Goal: Use online tool/utility: Utilize a website feature to perform a specific function

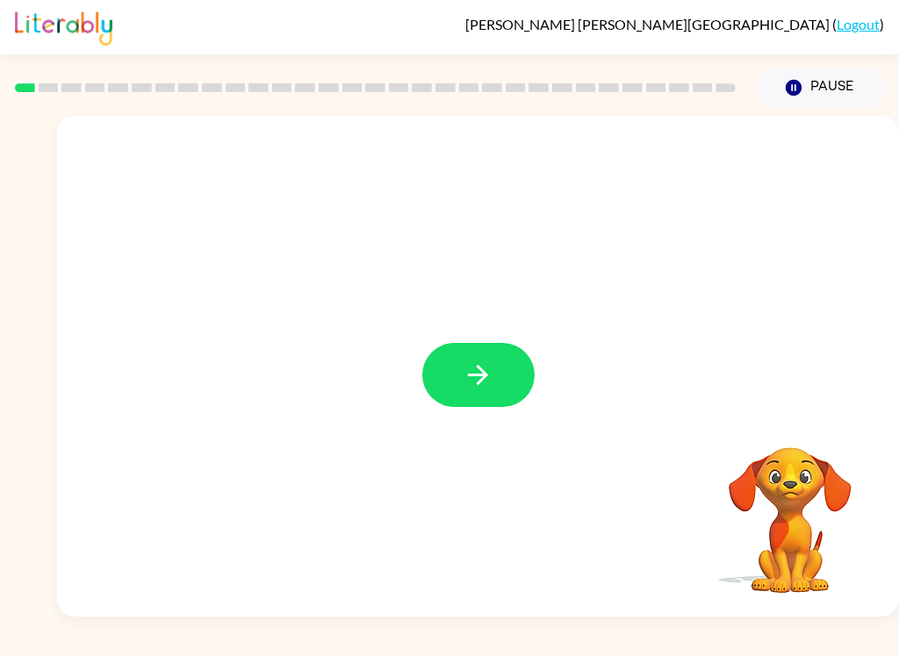
click at [508, 384] on button "button" at bounding box center [478, 375] width 112 height 64
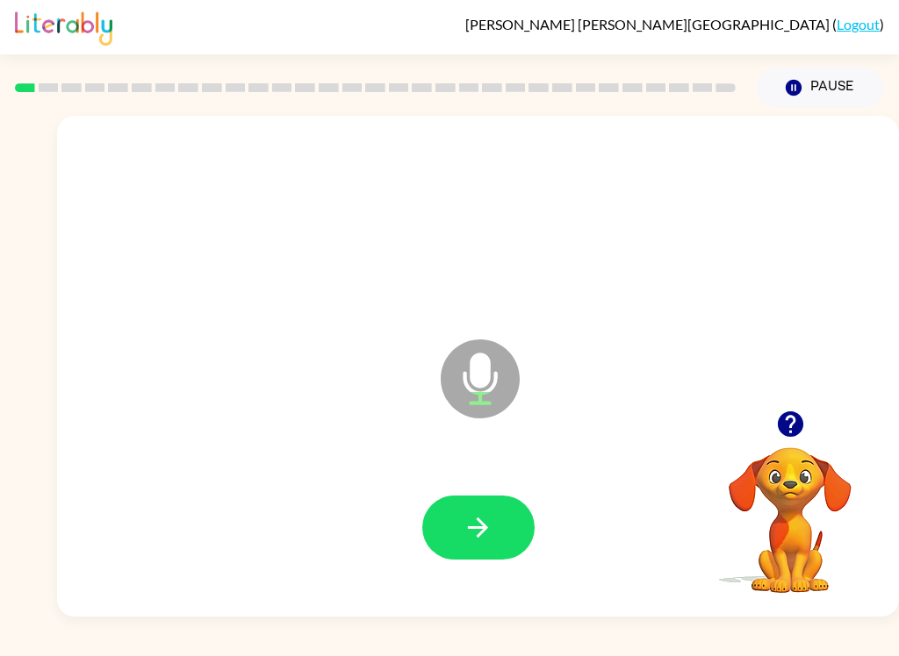
click at [514, 527] on button "button" at bounding box center [478, 528] width 112 height 64
click at [500, 528] on button "button" at bounding box center [478, 528] width 112 height 64
click at [484, 490] on div at bounding box center [478, 528] width 807 height 144
click at [512, 515] on button "button" at bounding box center [478, 528] width 112 height 64
click at [491, 536] on icon "button" at bounding box center [478, 528] width 31 height 31
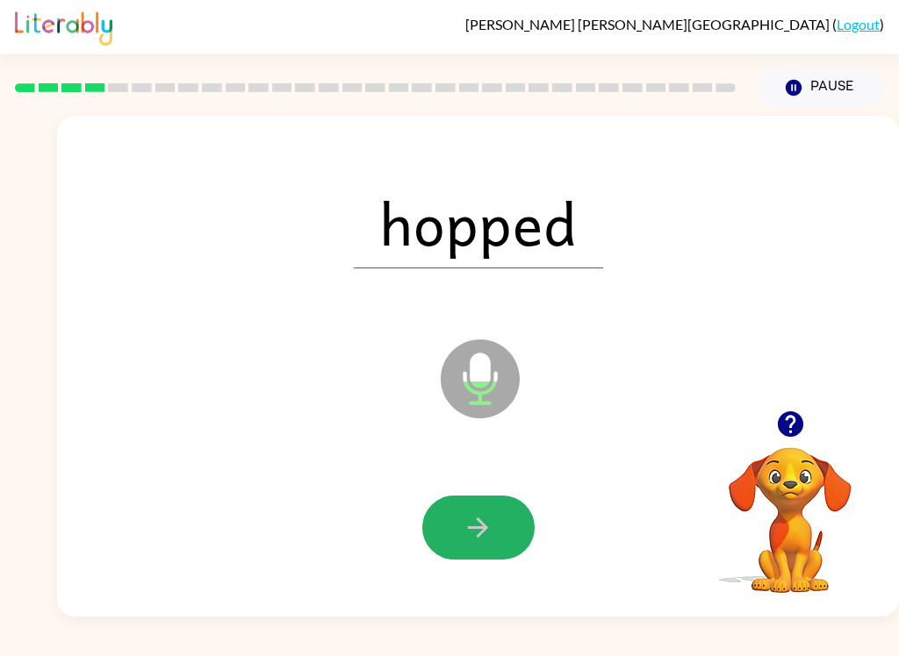
click at [475, 524] on icon "button" at bounding box center [478, 528] width 31 height 31
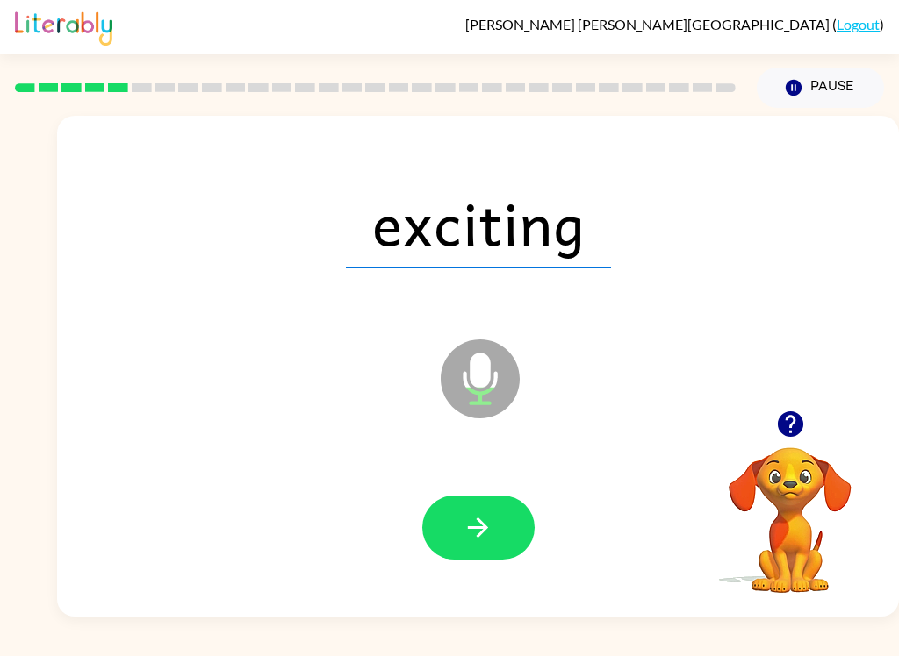
click at [506, 549] on button "button" at bounding box center [478, 528] width 112 height 64
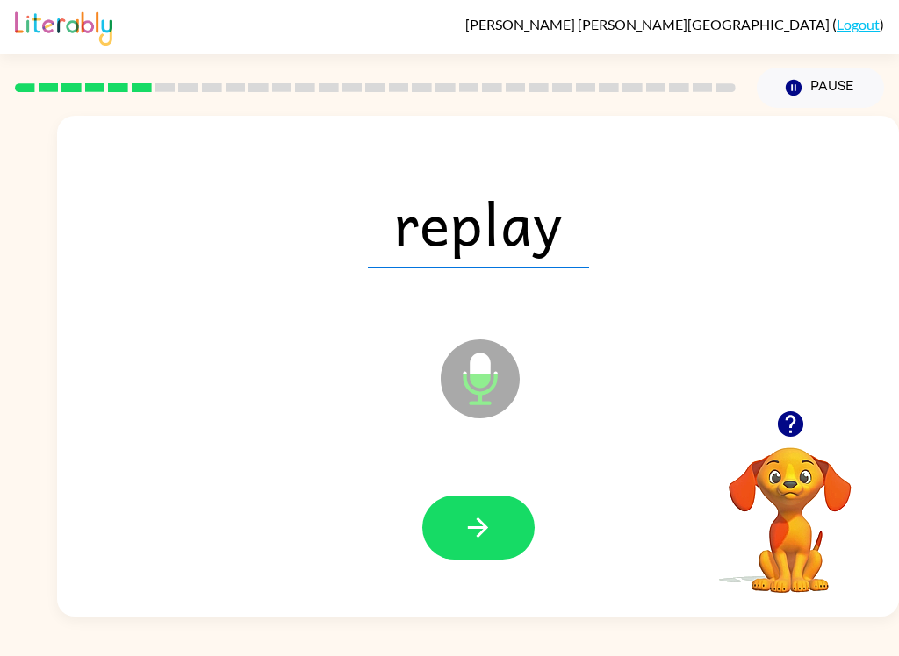
click at [477, 527] on icon "button" at bounding box center [478, 528] width 31 height 31
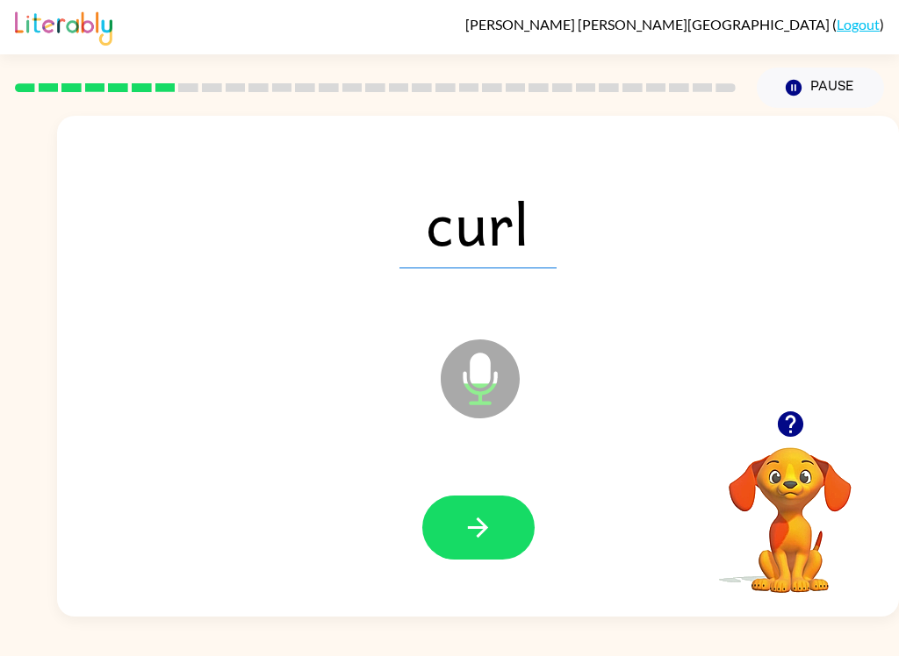
click at [497, 527] on button "button" at bounding box center [478, 528] width 112 height 64
click at [496, 527] on button "button" at bounding box center [478, 528] width 112 height 64
click at [493, 531] on button "button" at bounding box center [478, 528] width 112 height 64
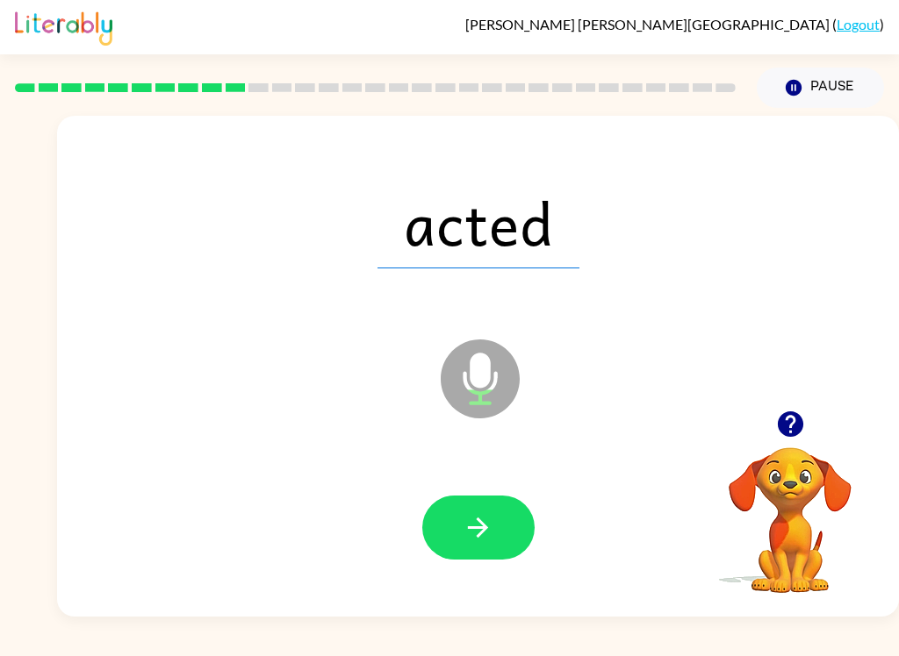
click at [479, 527] on icon "button" at bounding box center [478, 528] width 31 height 31
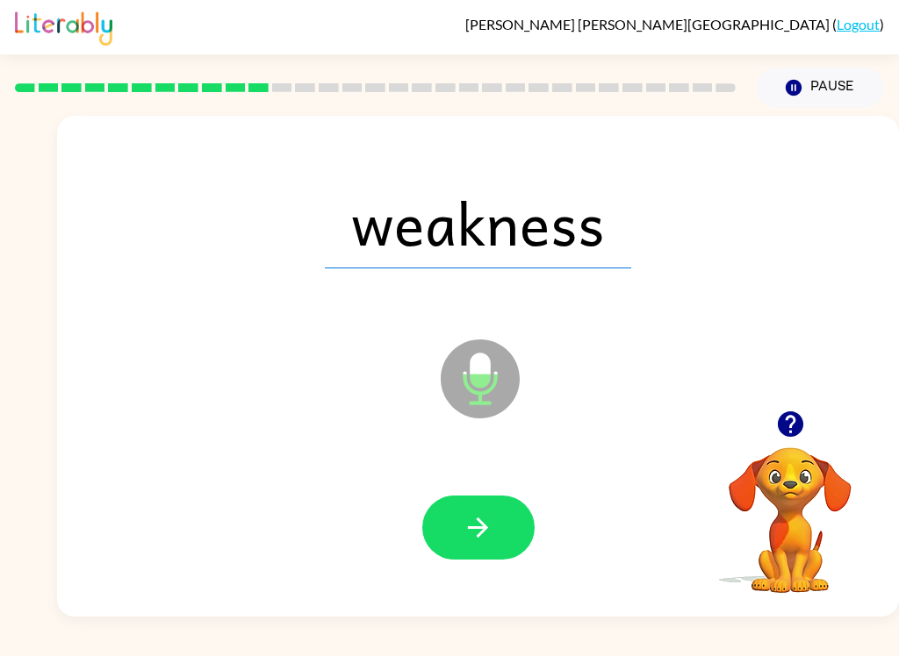
click at [488, 523] on icon "button" at bounding box center [478, 528] width 31 height 31
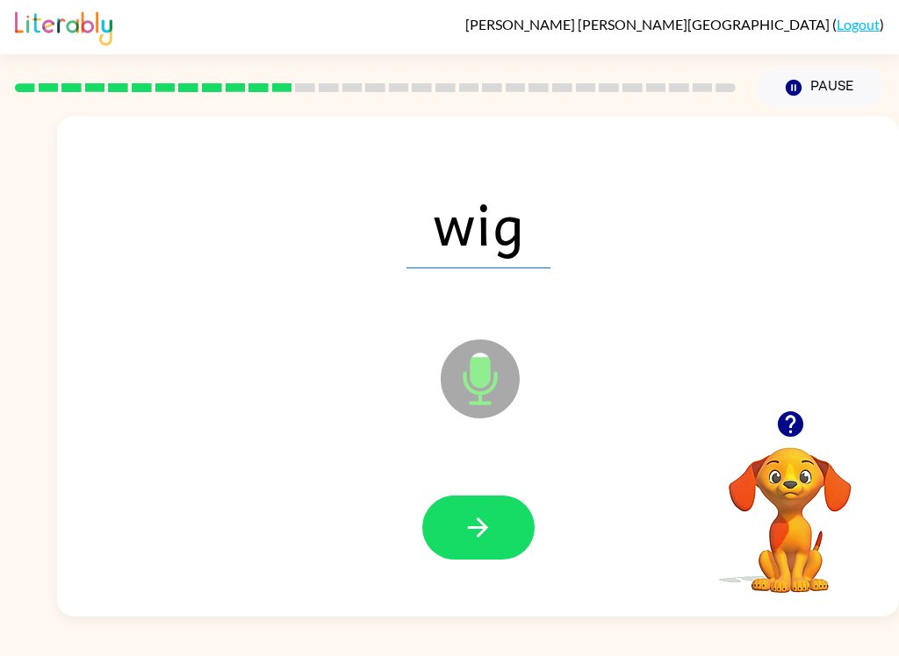
click at [484, 530] on icon "button" at bounding box center [478, 528] width 20 height 20
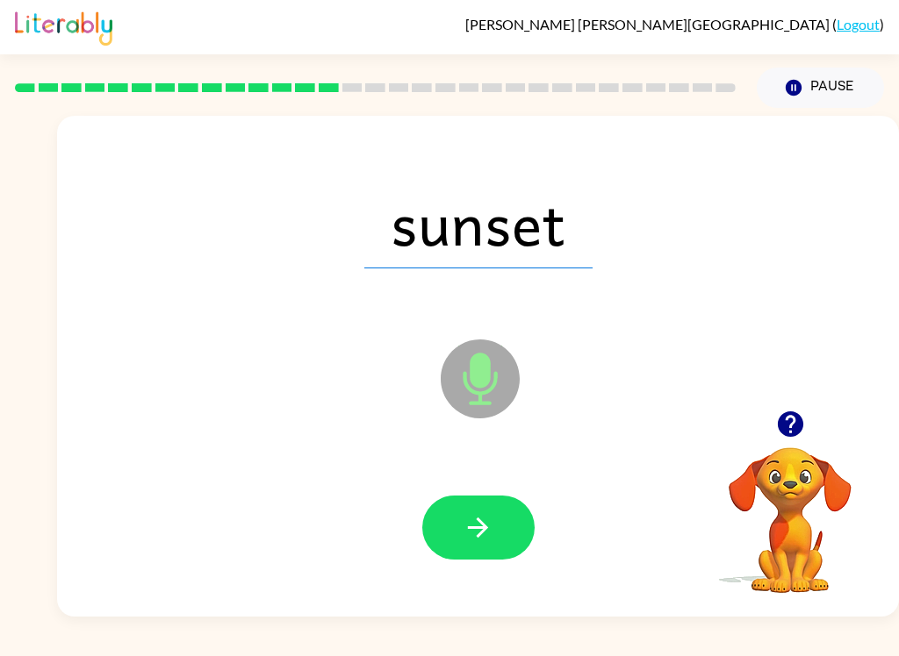
click at [491, 527] on icon "button" at bounding box center [478, 528] width 31 height 31
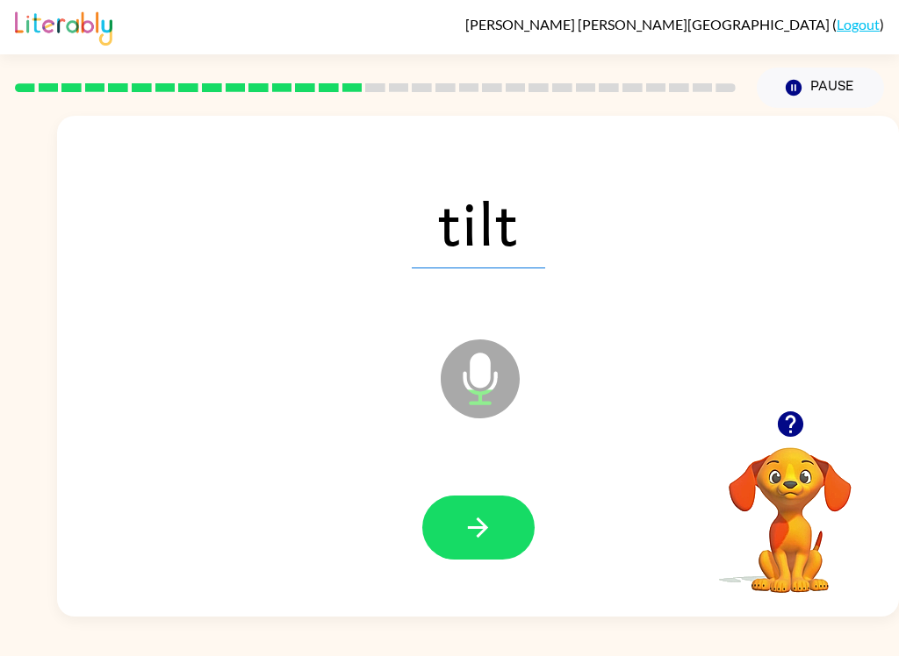
click at [465, 538] on icon "button" at bounding box center [478, 528] width 31 height 31
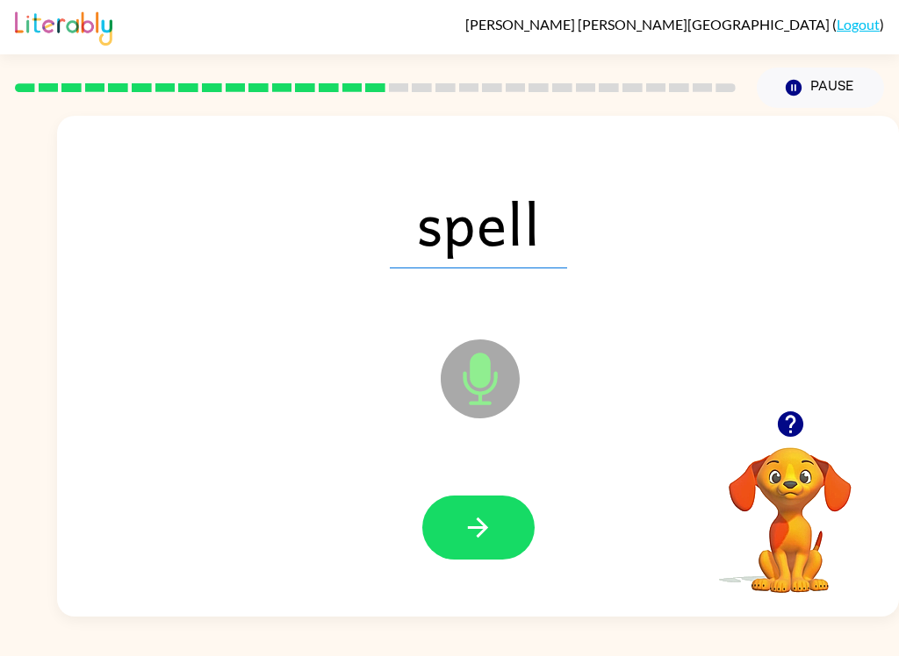
click at [498, 541] on button "button" at bounding box center [478, 528] width 112 height 64
click at [499, 527] on button "button" at bounding box center [478, 528] width 112 height 64
click at [478, 526] on icon "button" at bounding box center [478, 528] width 31 height 31
click at [499, 527] on button "button" at bounding box center [478, 528] width 112 height 64
click at [485, 520] on icon "button" at bounding box center [478, 528] width 31 height 31
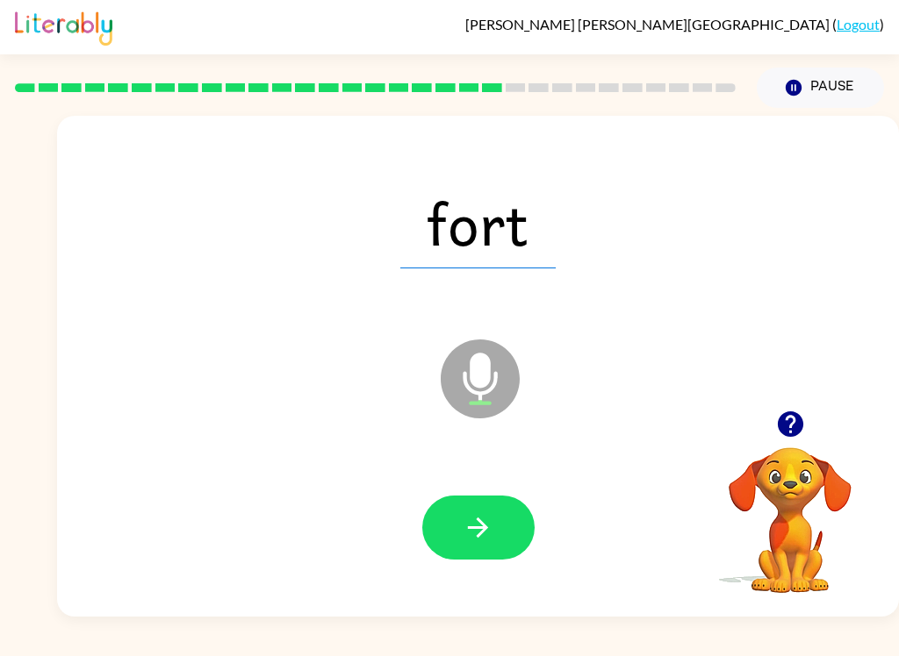
click at [519, 503] on button "button" at bounding box center [478, 528] width 112 height 64
click at [459, 513] on button "button" at bounding box center [478, 528] width 112 height 64
click at [466, 513] on icon "button" at bounding box center [478, 528] width 31 height 31
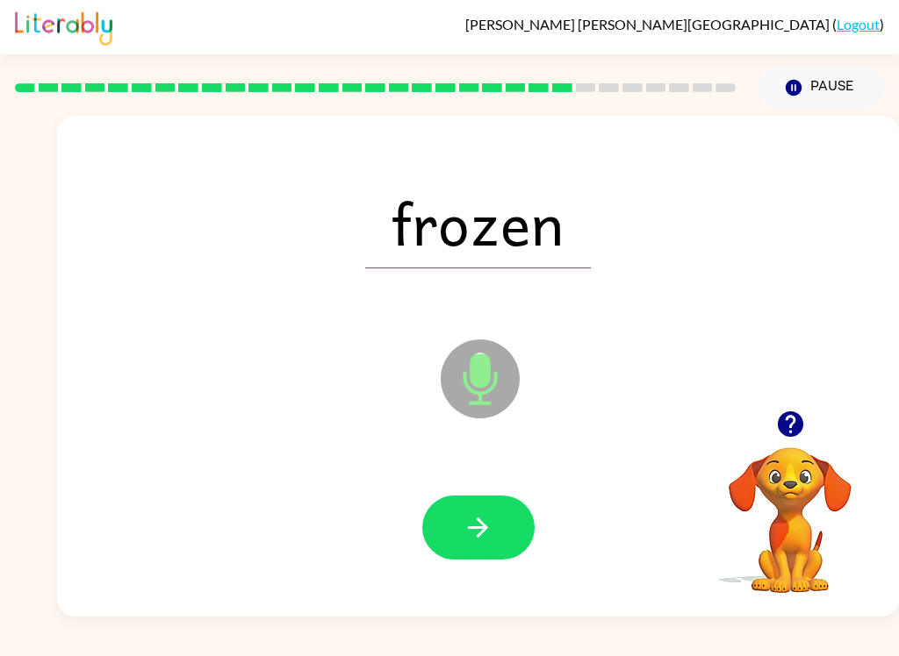
click at [490, 530] on icon "button" at bounding box center [478, 528] width 31 height 31
click at [475, 507] on button "button" at bounding box center [478, 528] width 112 height 64
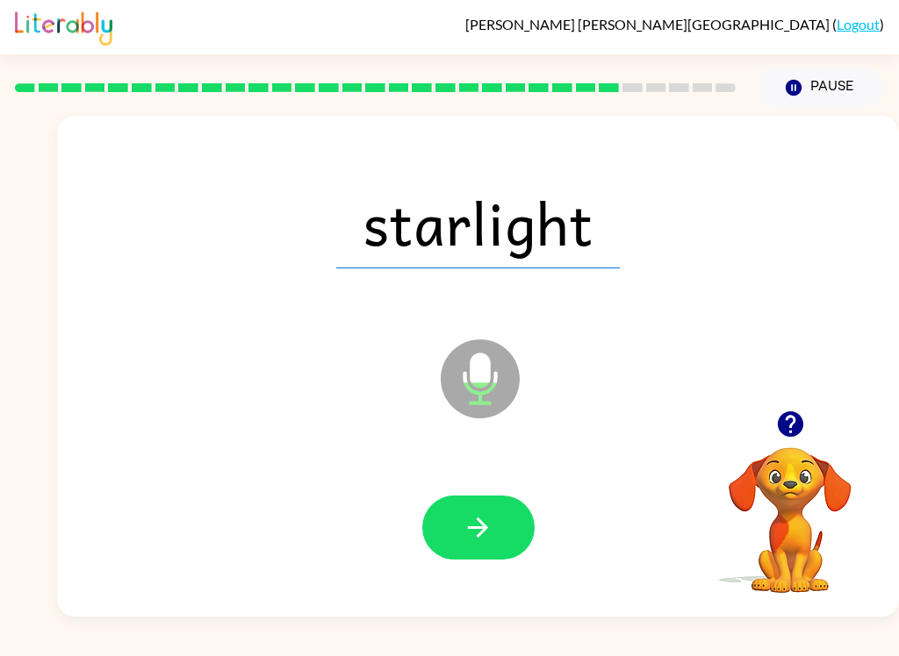
click at [480, 535] on icon "button" at bounding box center [478, 528] width 20 height 20
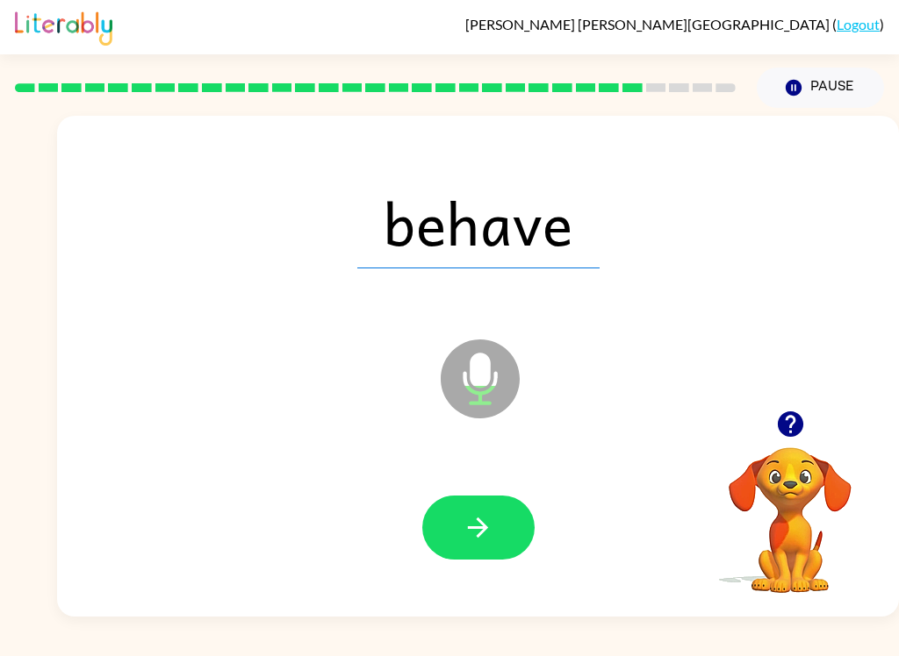
click at [464, 506] on button "button" at bounding box center [478, 528] width 112 height 64
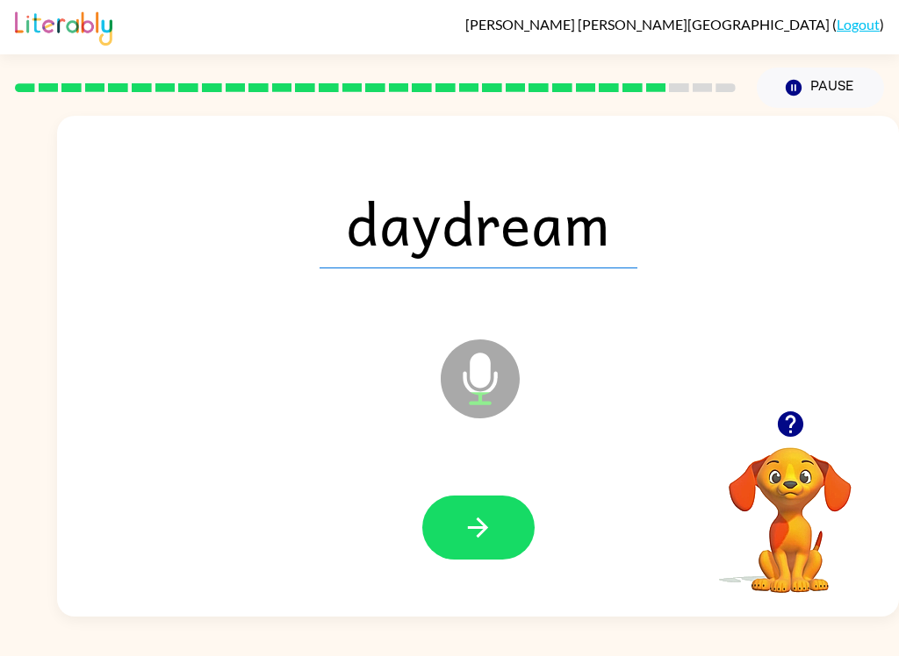
click at [494, 542] on button "button" at bounding box center [478, 528] width 112 height 64
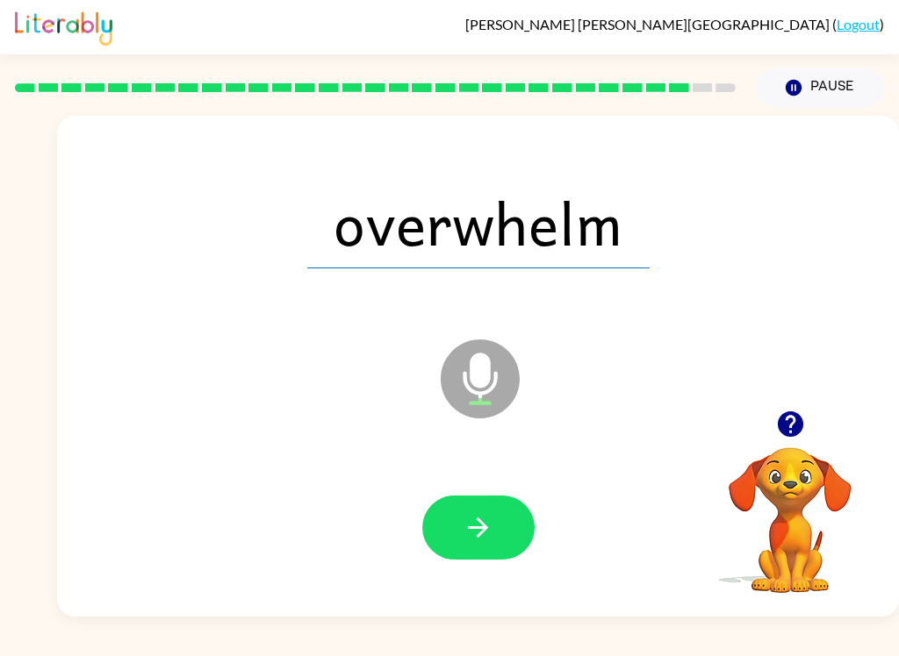
click at [491, 518] on icon "button" at bounding box center [478, 528] width 31 height 31
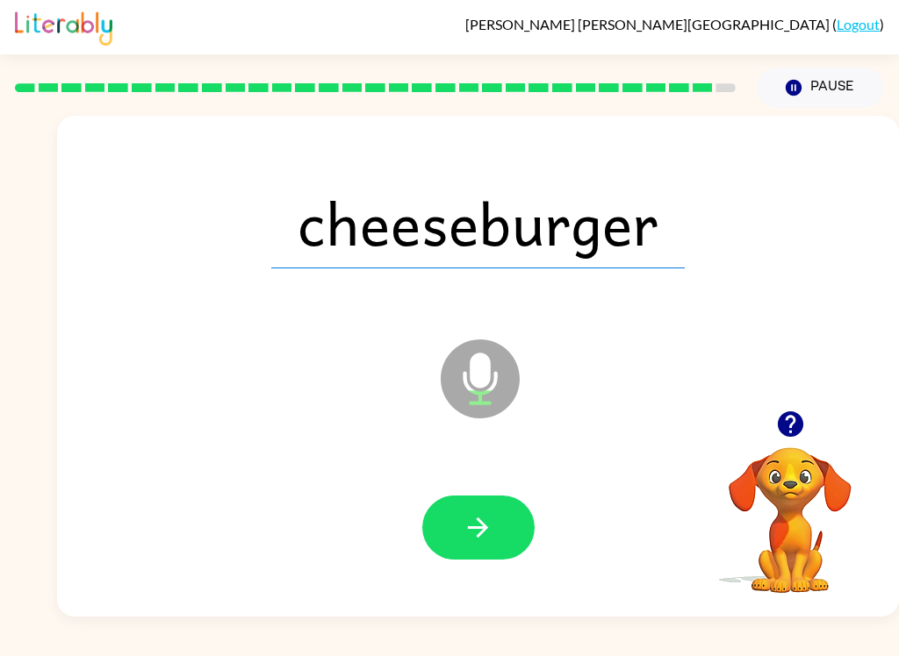
click at [506, 535] on button "button" at bounding box center [478, 528] width 112 height 64
